Goal: Task Accomplishment & Management: Manage account settings

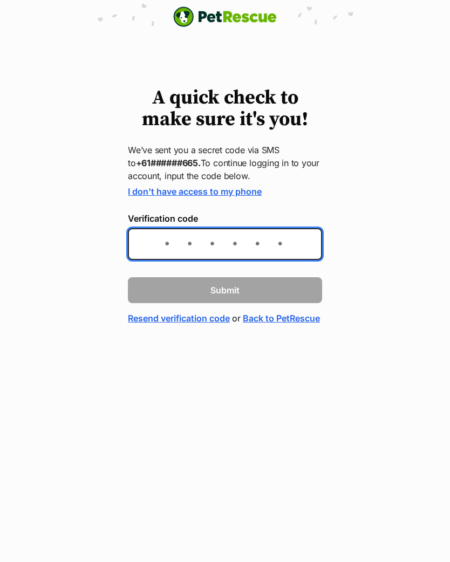
click at [280, 243] on input "Verification code" at bounding box center [225, 244] width 194 height 32
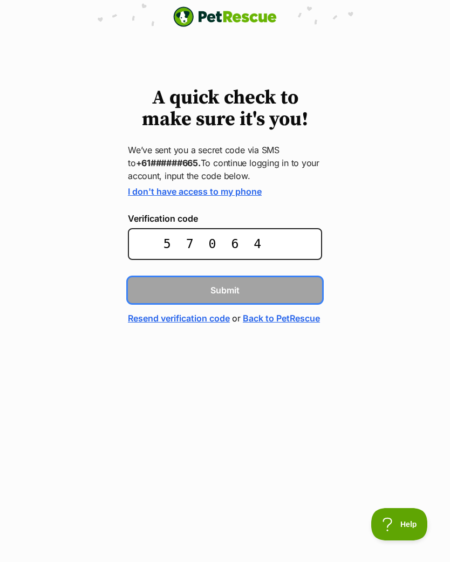
type input "570640"
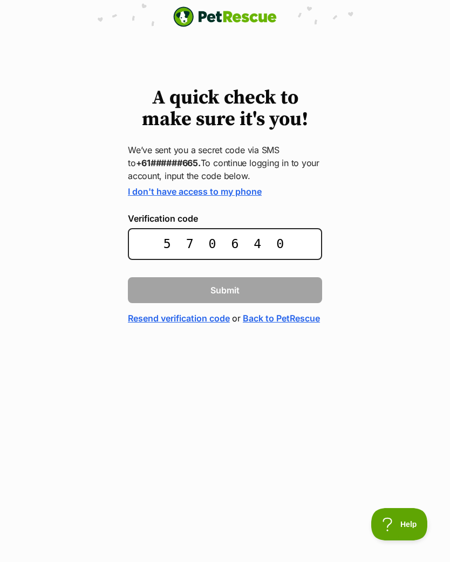
click at [225, 289] on button "Submit" at bounding box center [225, 290] width 194 height 26
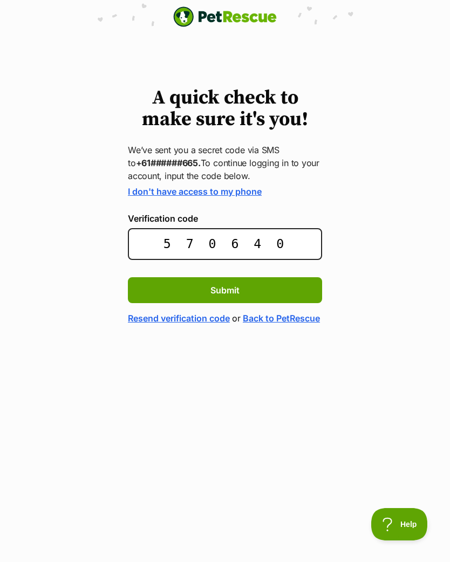
click at [281, 285] on button "Submit" at bounding box center [225, 290] width 194 height 26
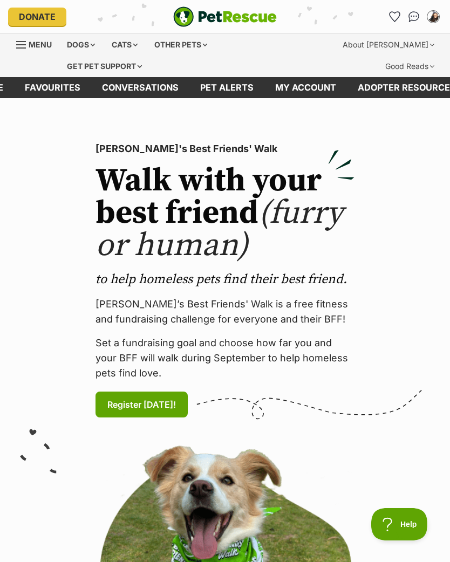
click at [236, 86] on link "Pet alerts" at bounding box center [226, 87] width 75 height 21
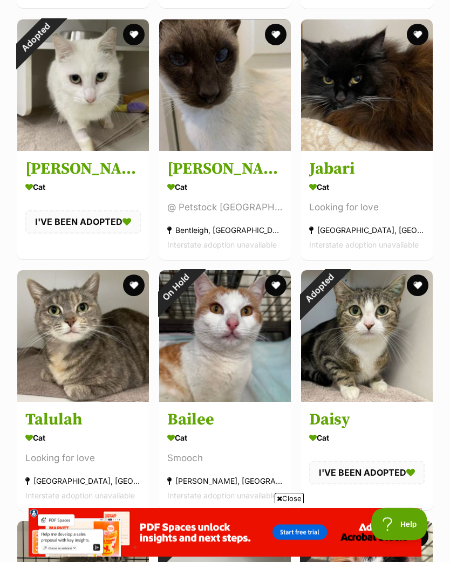
scroll to position [3002, 0]
click at [343, 161] on h3 "Jabari" at bounding box center [366, 169] width 115 height 21
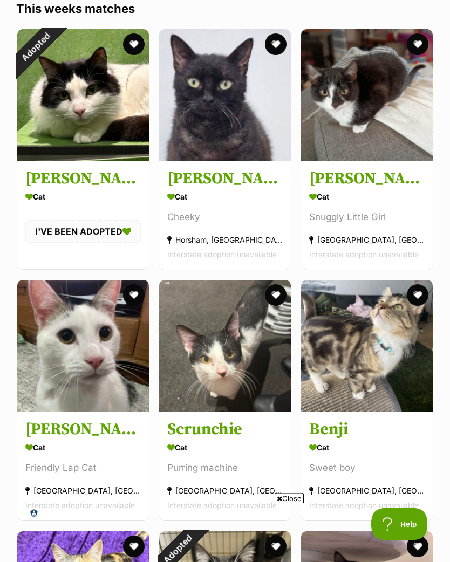
scroll to position [0, 0]
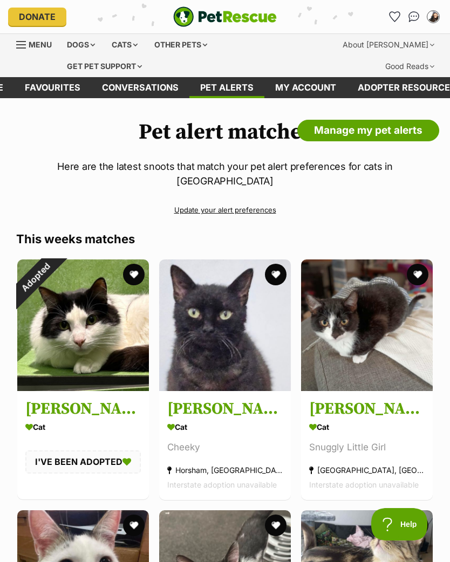
click at [257, 201] on link "Update your alert preferences" at bounding box center [225, 210] width 418 height 19
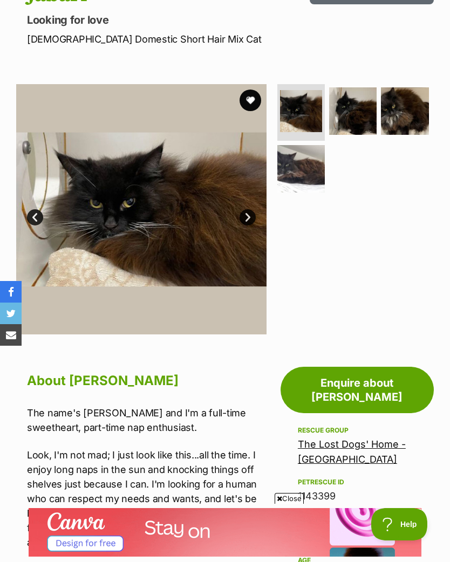
scroll to position [148, 0]
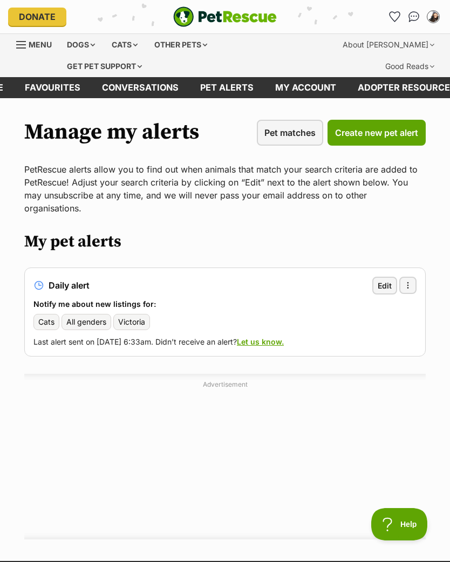
click at [407, 281] on span "button" at bounding box center [408, 285] width 9 height 9
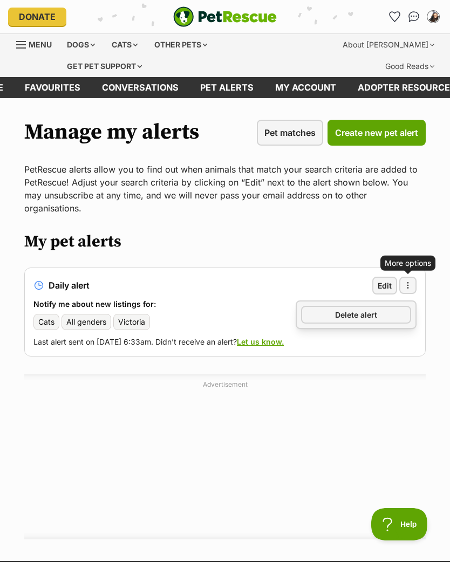
click at [379, 306] on link "Delete alert" at bounding box center [356, 315] width 110 height 18
